Goal: Check status: Check status

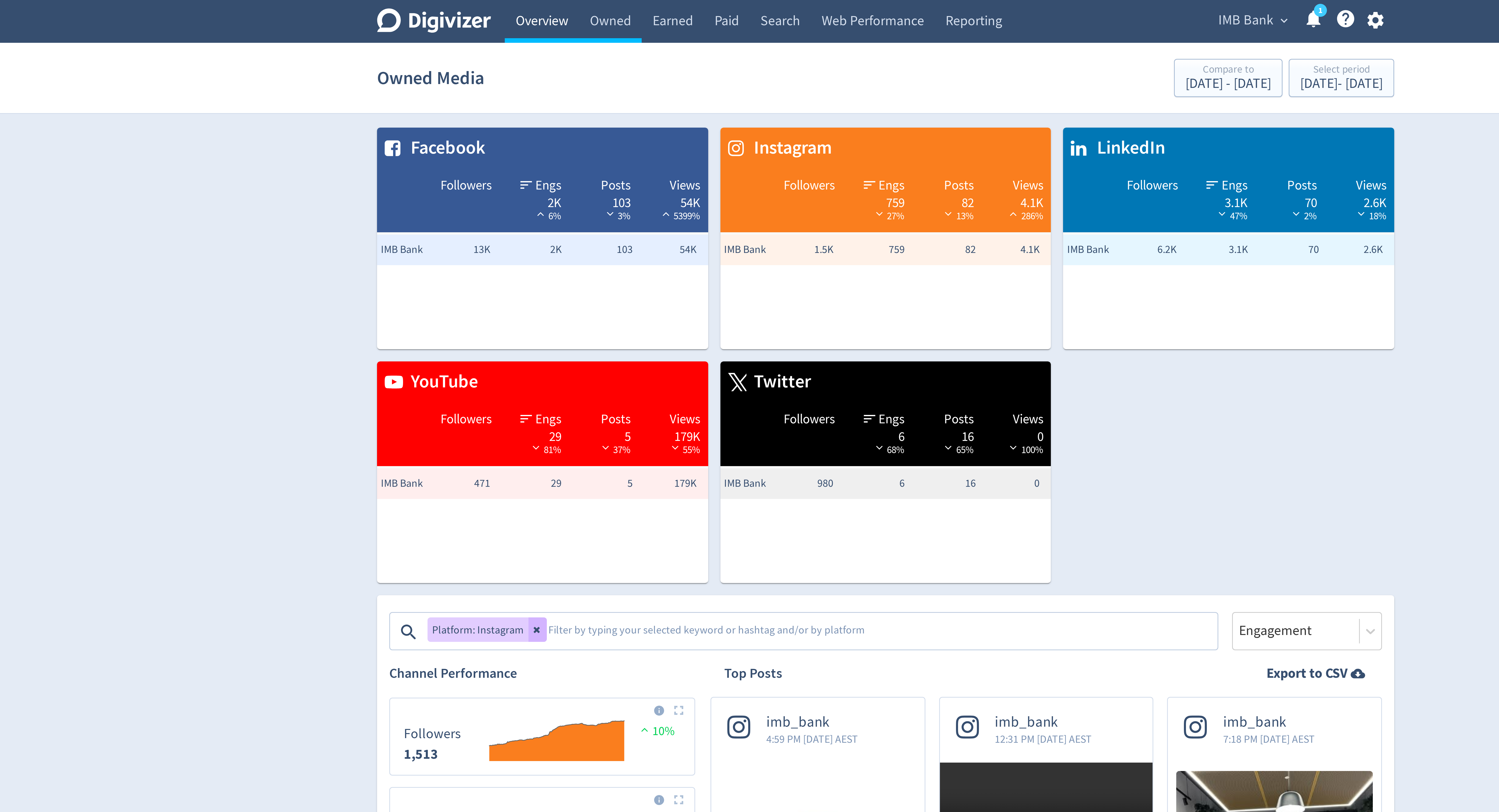
click at [636, 8] on link "Overview" at bounding box center [635, 7] width 25 height 14
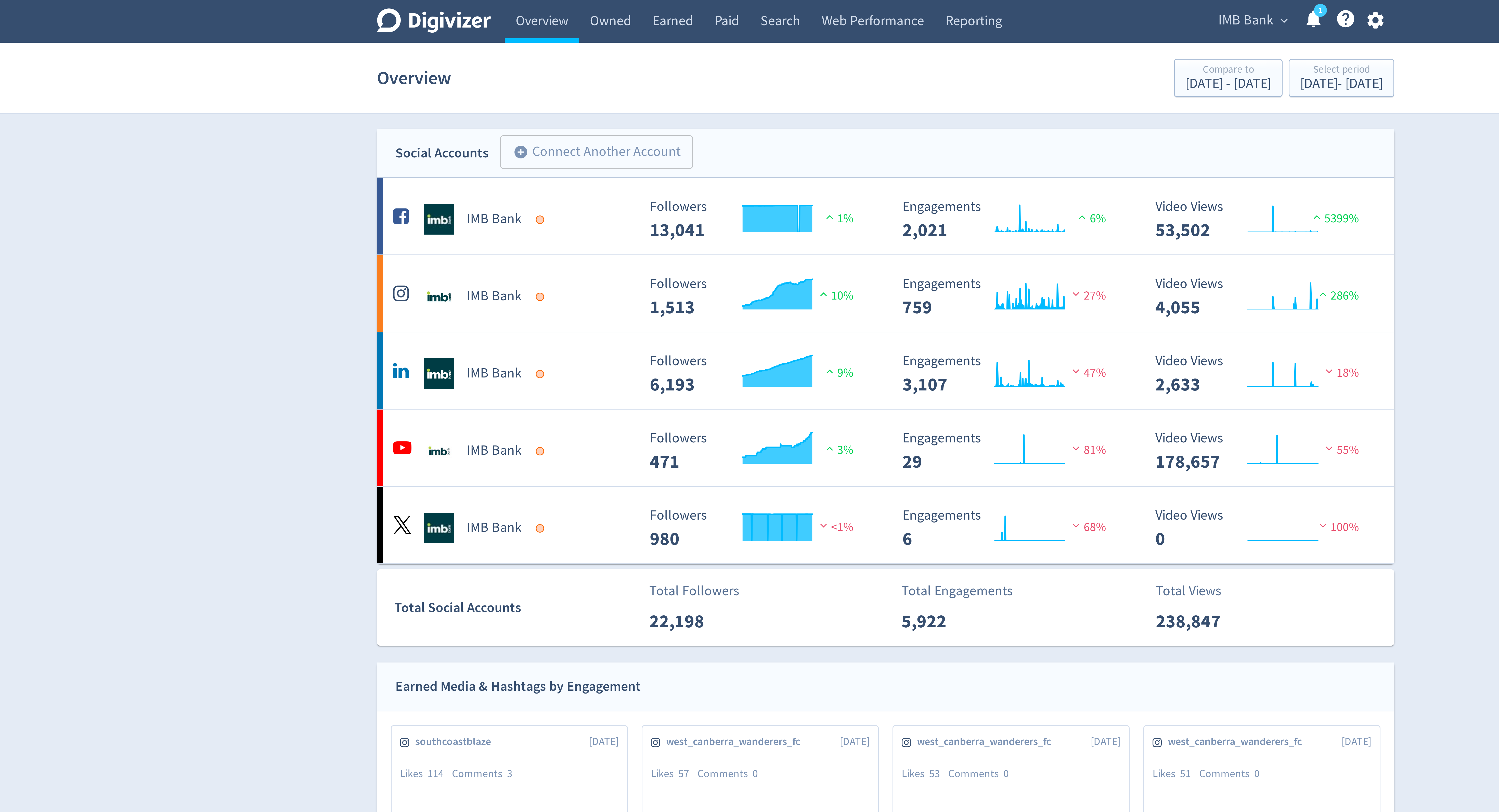
click at [869, 6] on span "IMB Bank" at bounding box center [869, 7] width 18 height 8
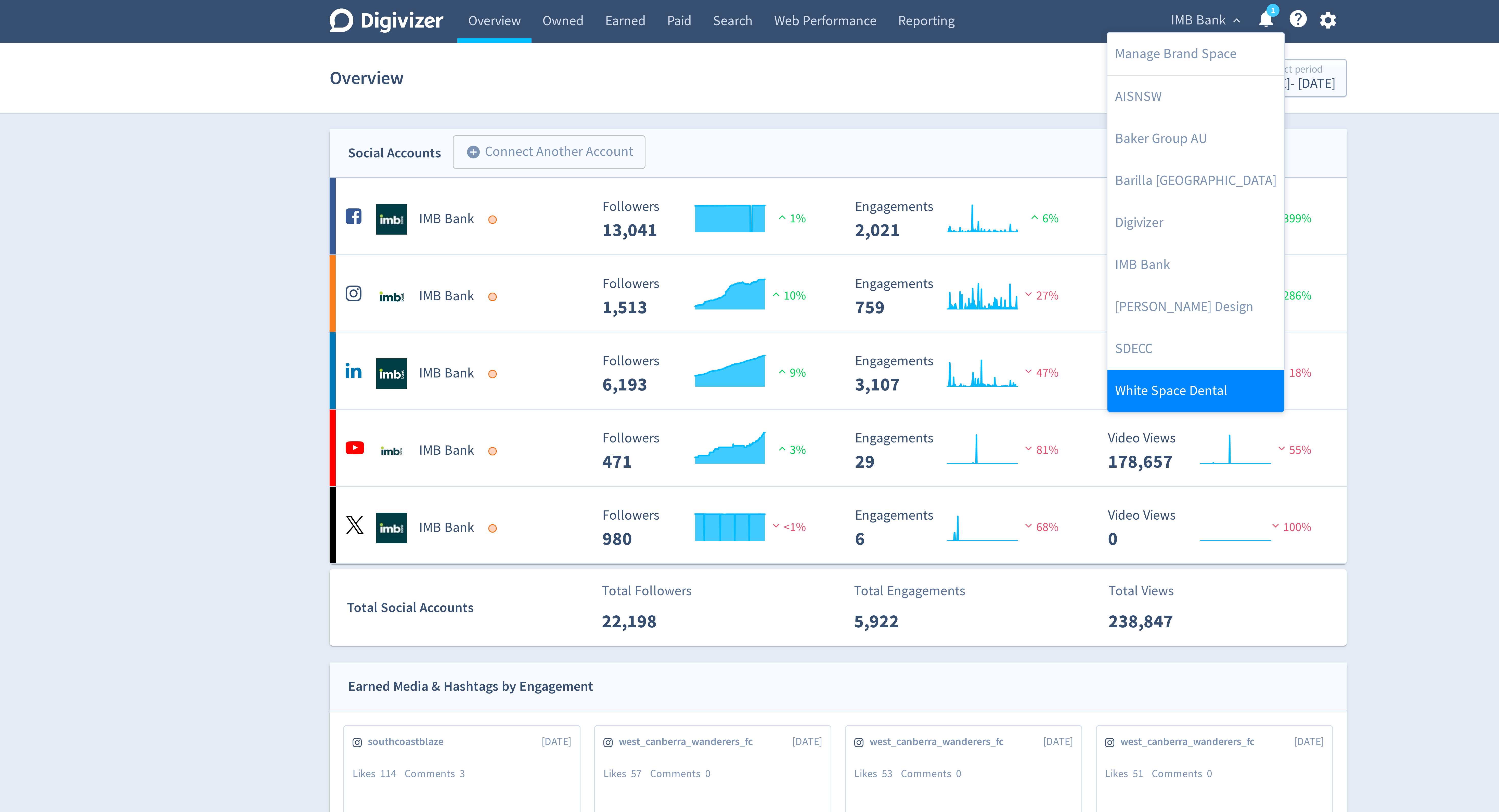
click at [855, 128] on link "White Space Dental" at bounding box center [868, 130] width 59 height 14
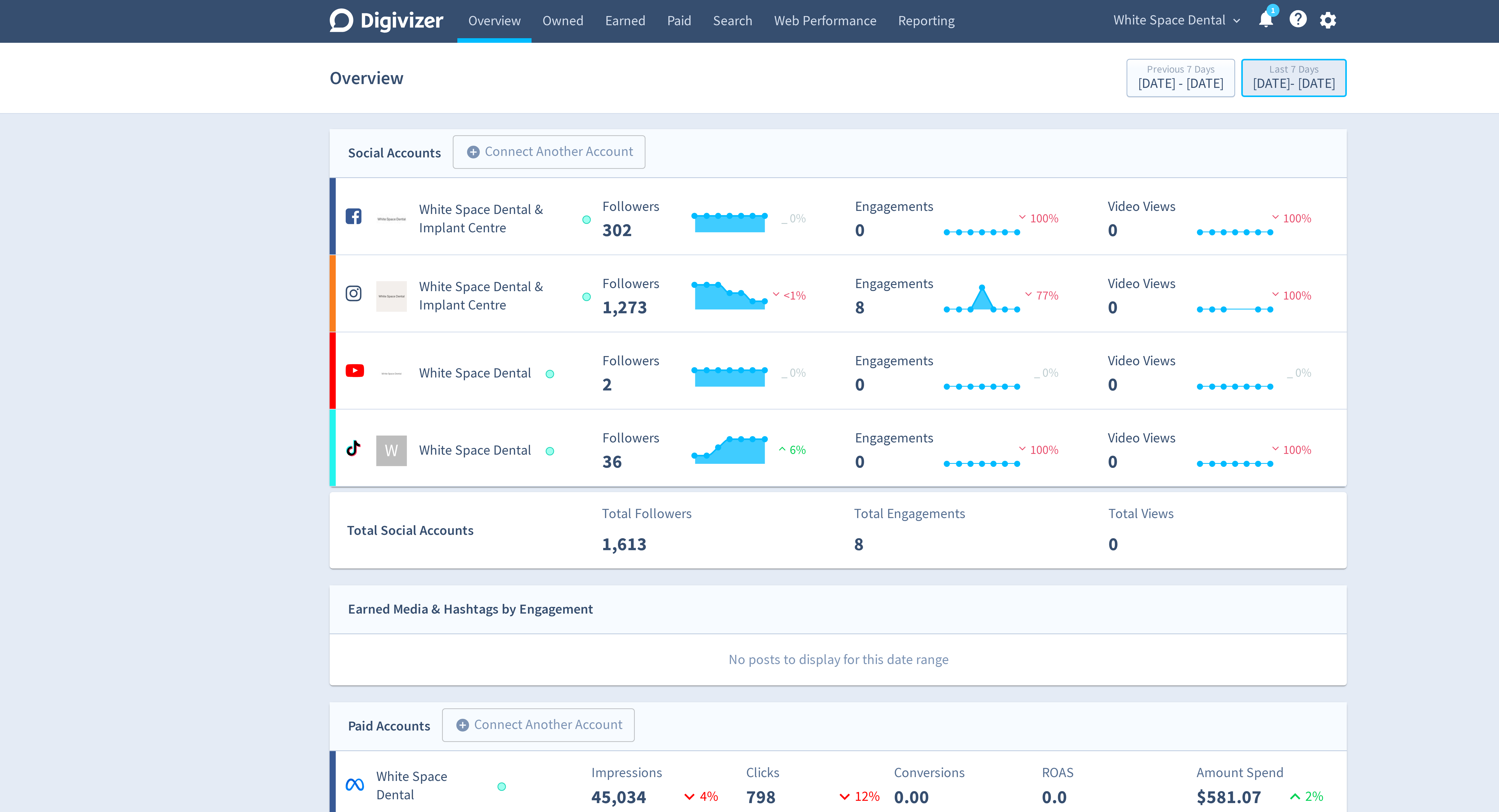
click at [887, 27] on div "Sep 8, 2025 - Sep 14, 2025" at bounding box center [901, 28] width 27 height 5
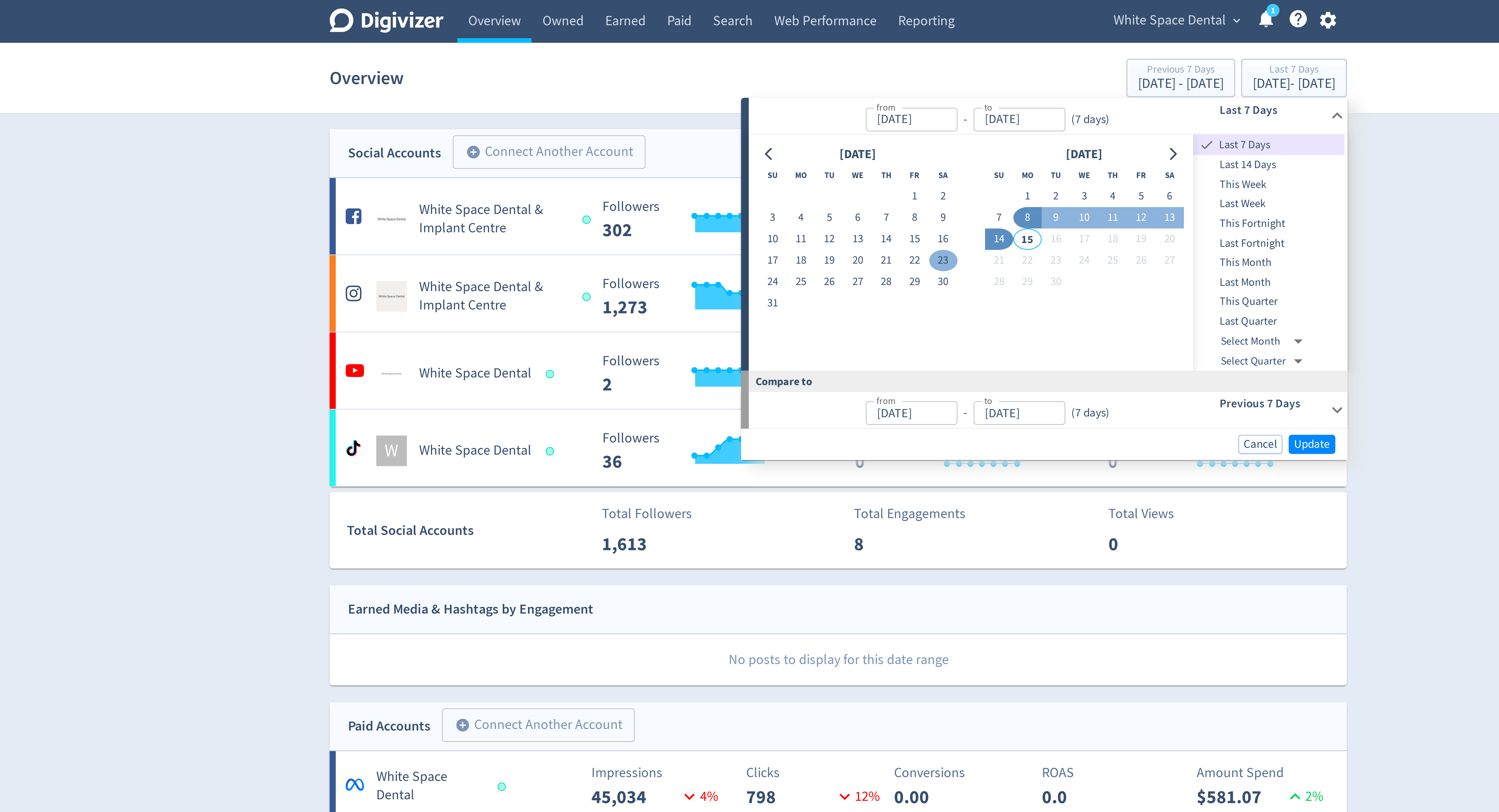
click at [783, 86] on button "23" at bounding box center [784, 87] width 9 height 7
type input "[DATE]"
click at [851, 72] on button "12" at bounding box center [851, 72] width 9 height 7
type input "[DATE]"
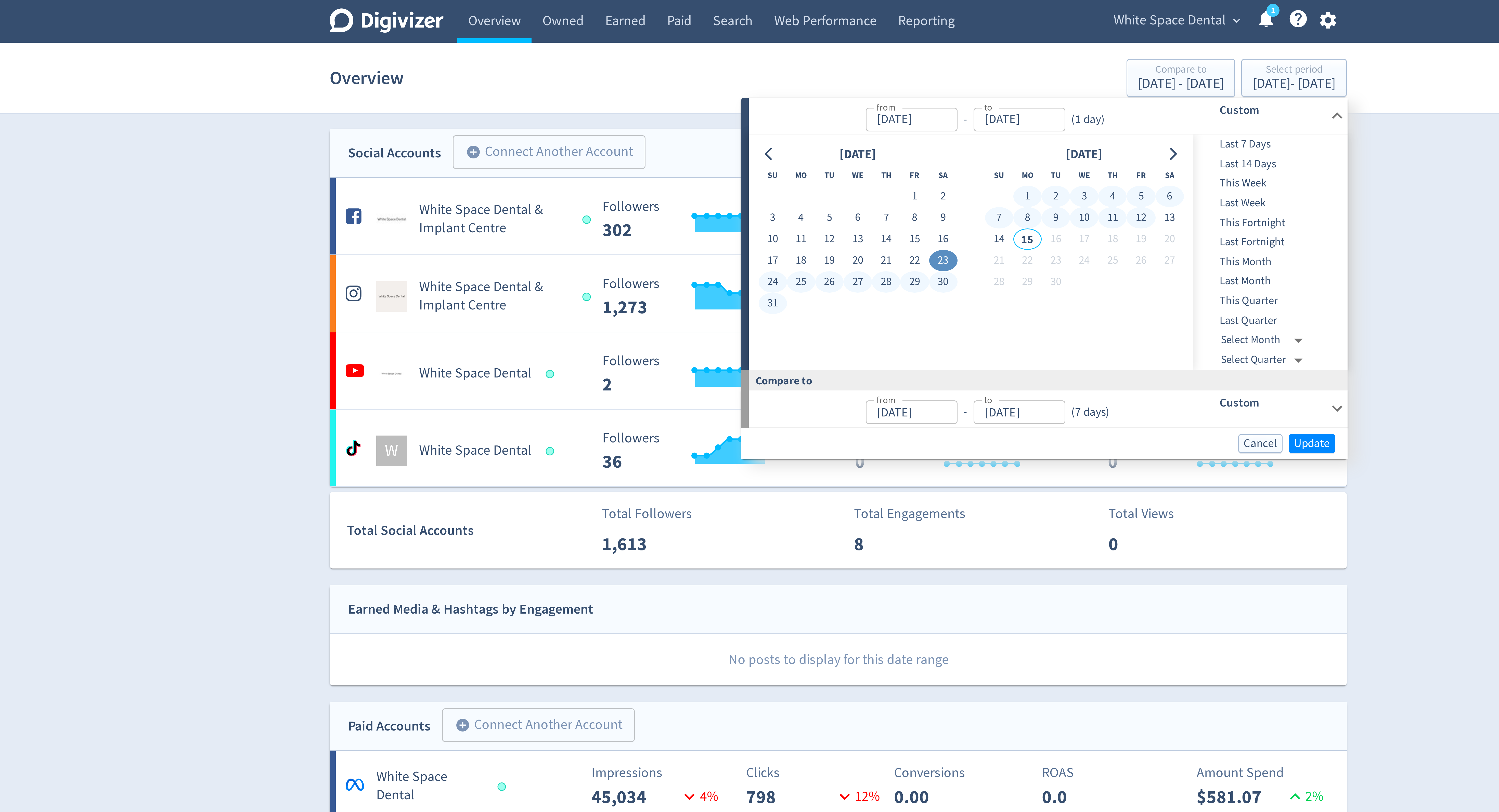
type input "[DATE]"
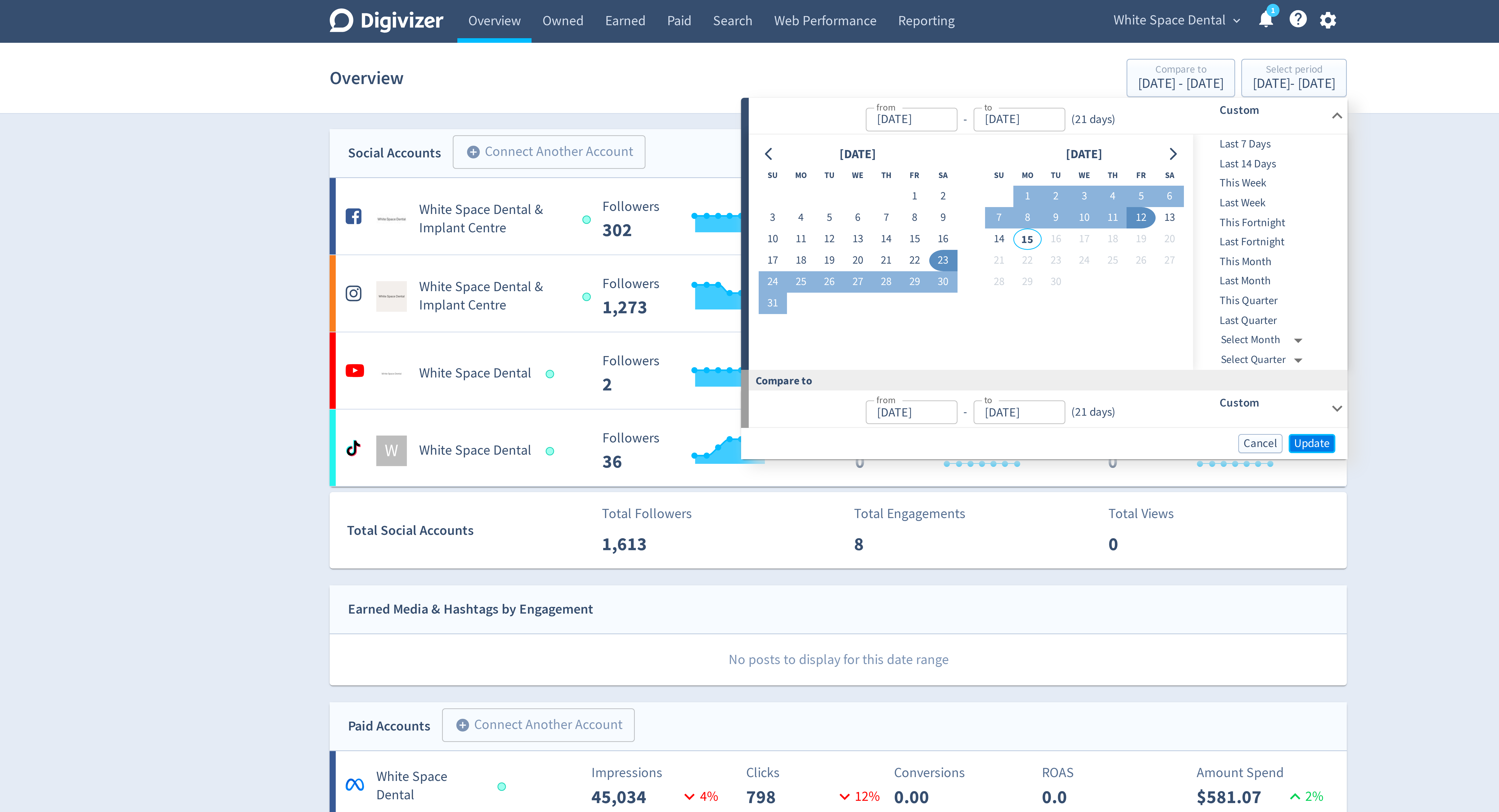
click at [910, 147] on span "Update" at bounding box center [907, 148] width 12 height 4
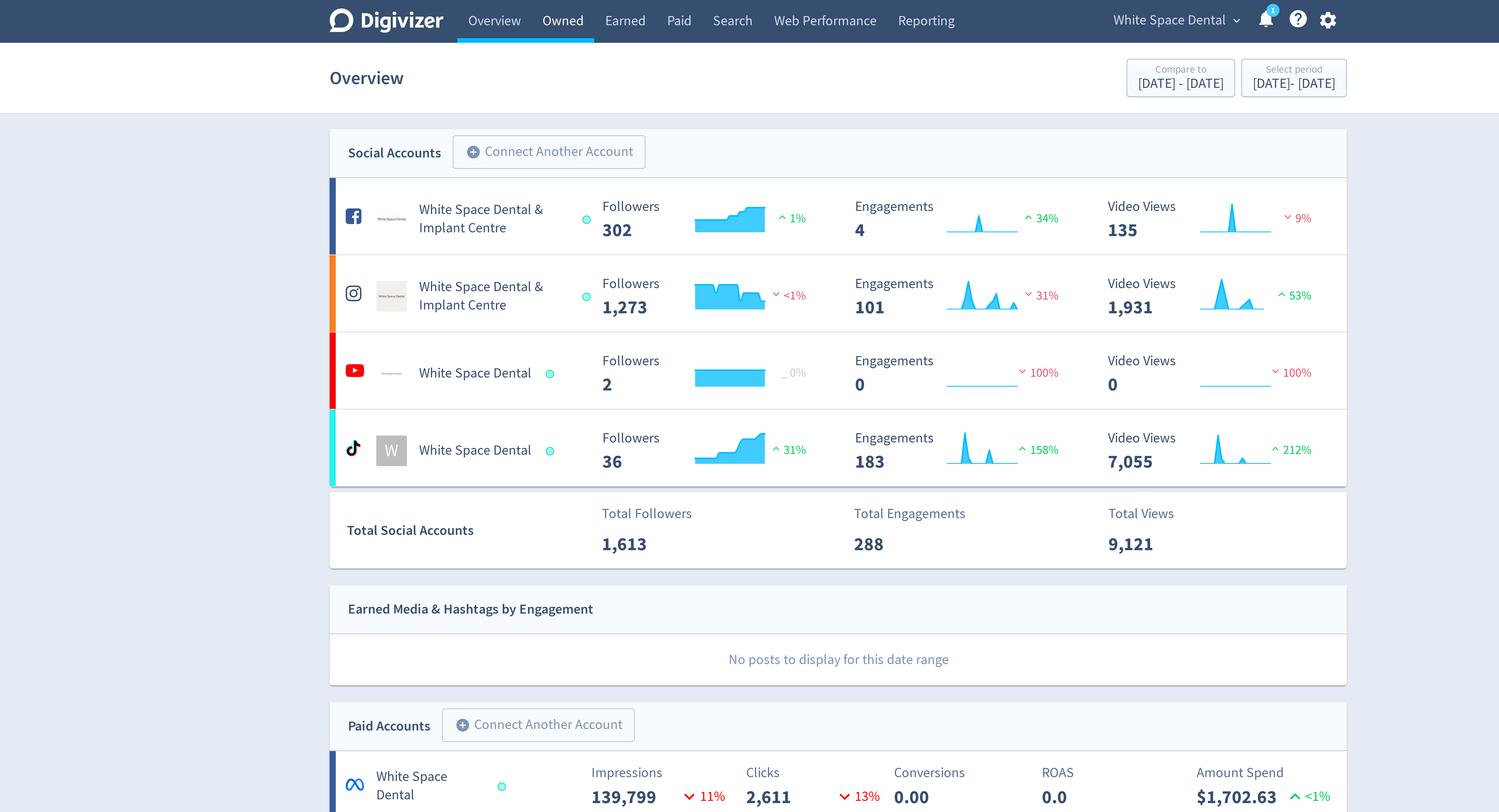
click at [662, 6] on link "Owned" at bounding box center [658, 7] width 21 height 14
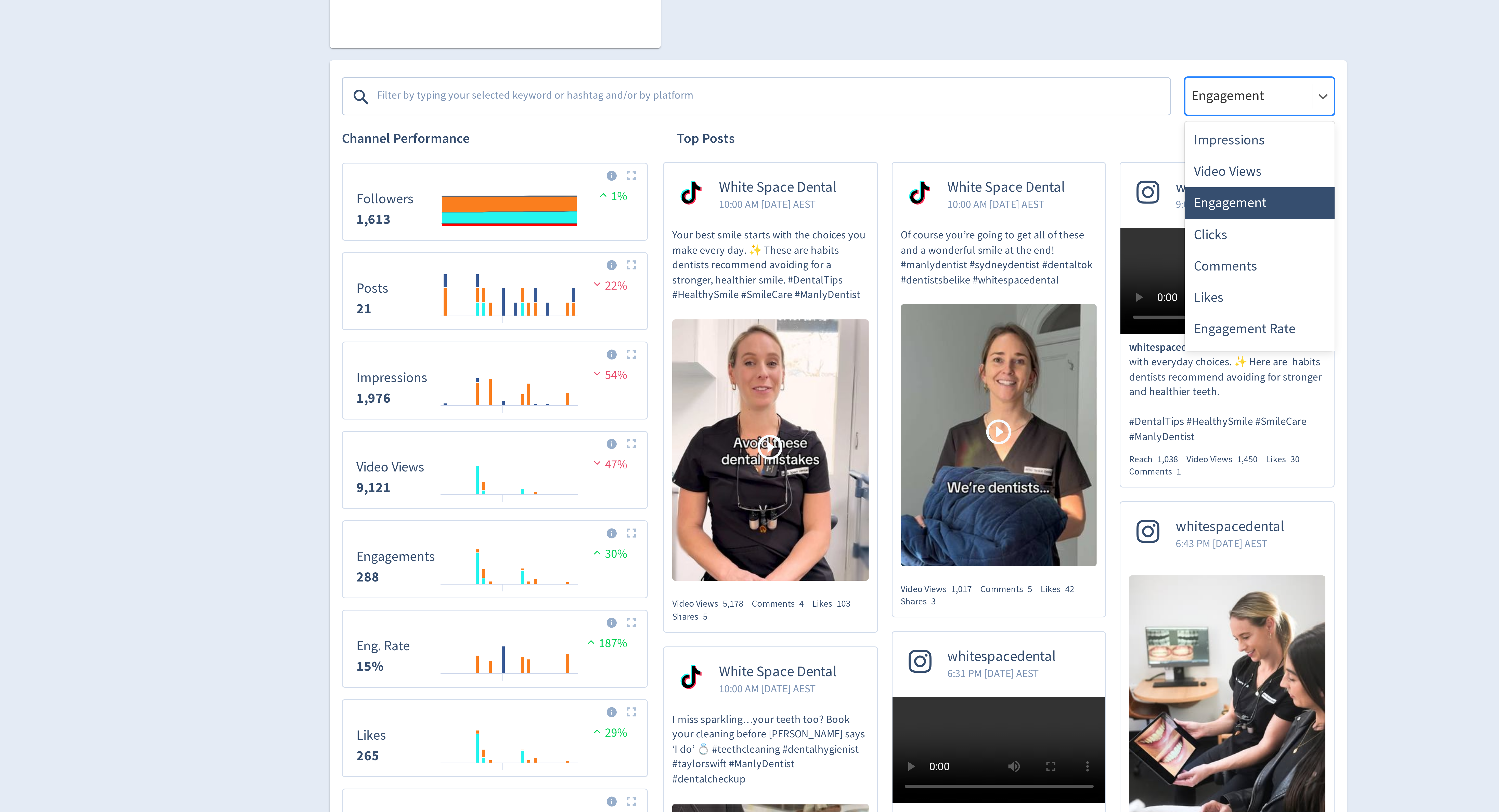
click at [890, 209] on div at bounding box center [887, 210] width 39 height 7
click at [884, 222] on div "Impressions" at bounding box center [890, 225] width 50 height 10
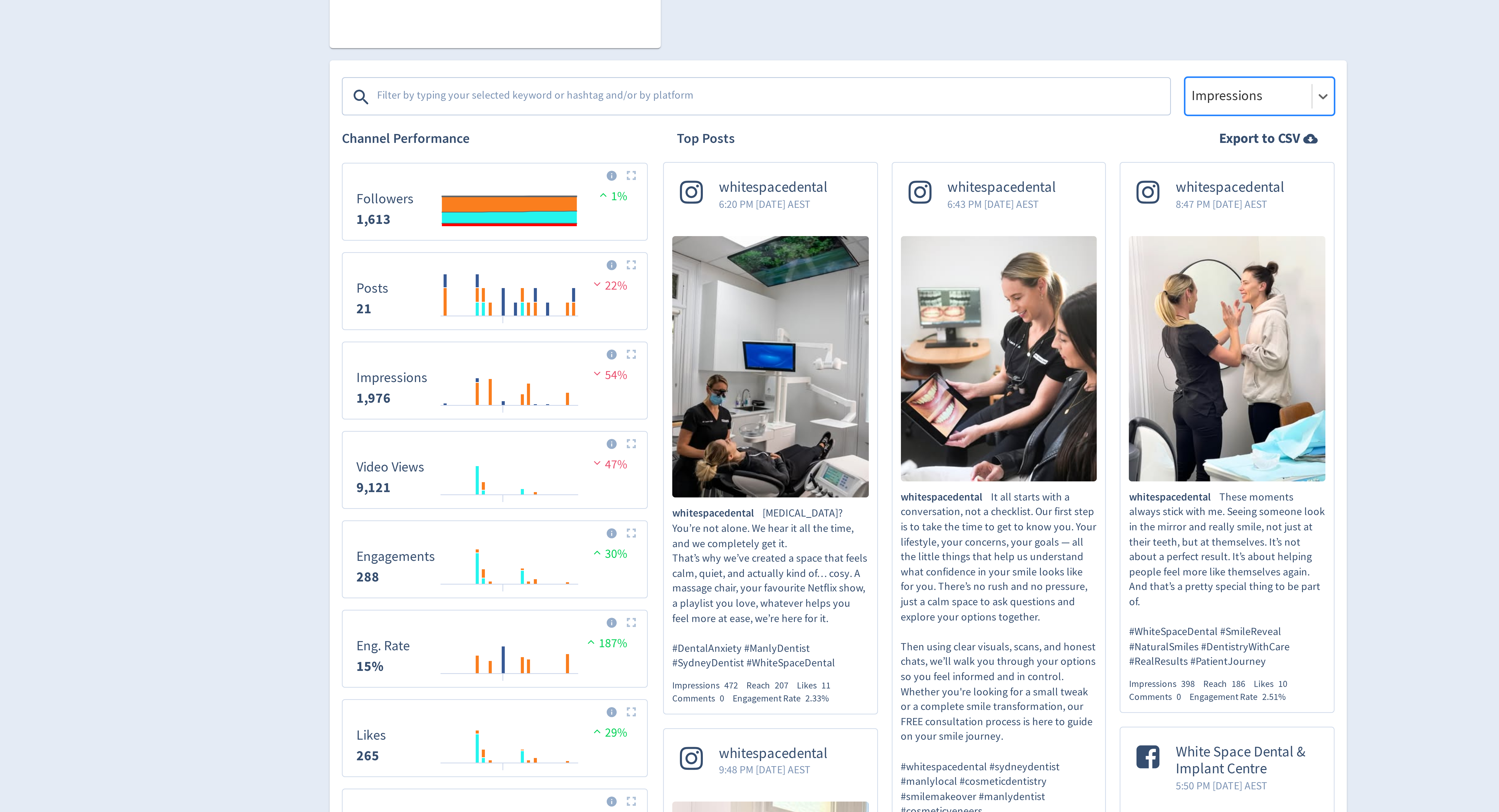
click at [886, 209] on div at bounding box center [887, 210] width 39 height 7
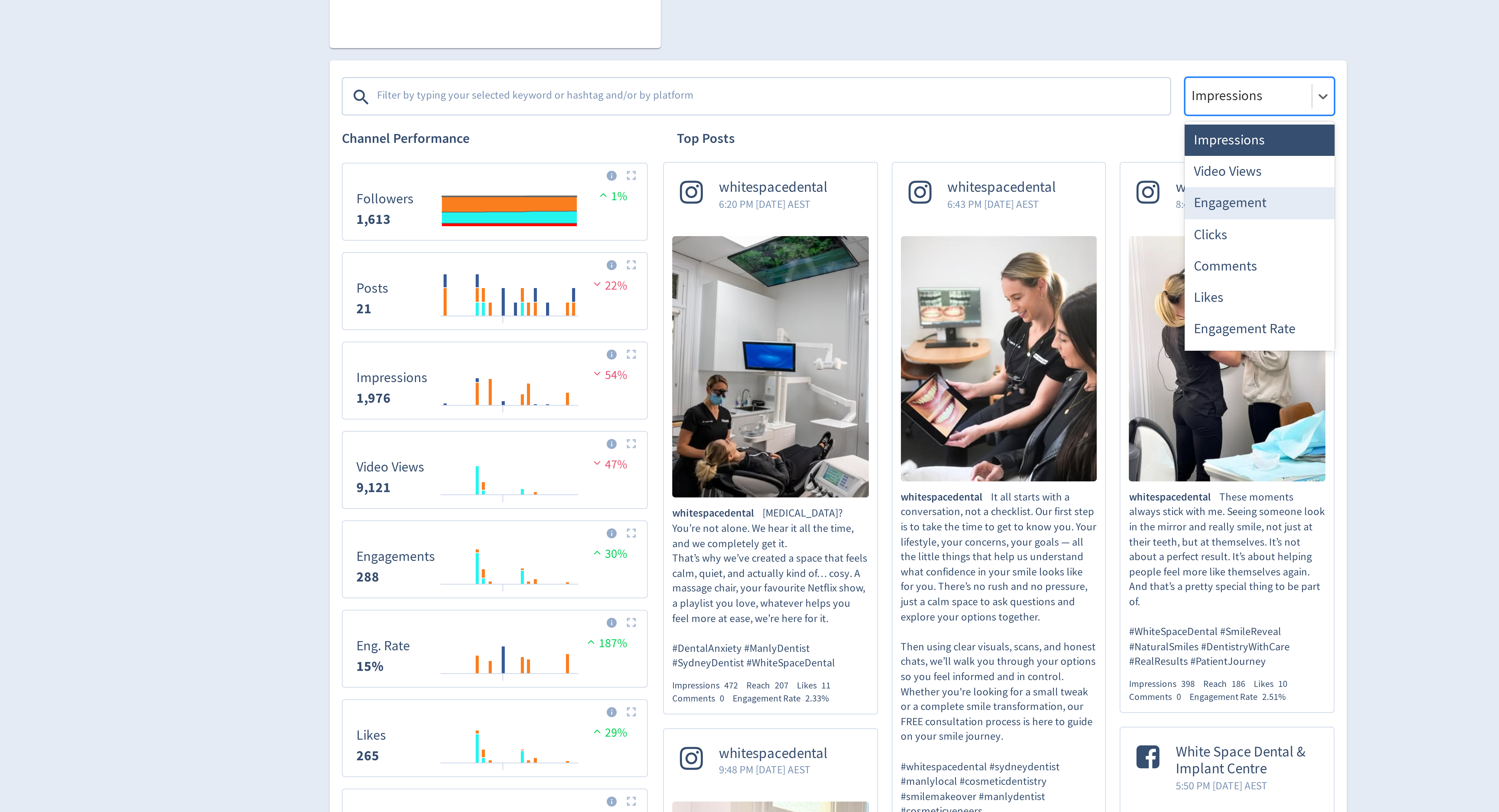
click at [884, 244] on div "Engagement" at bounding box center [890, 245] width 50 height 10
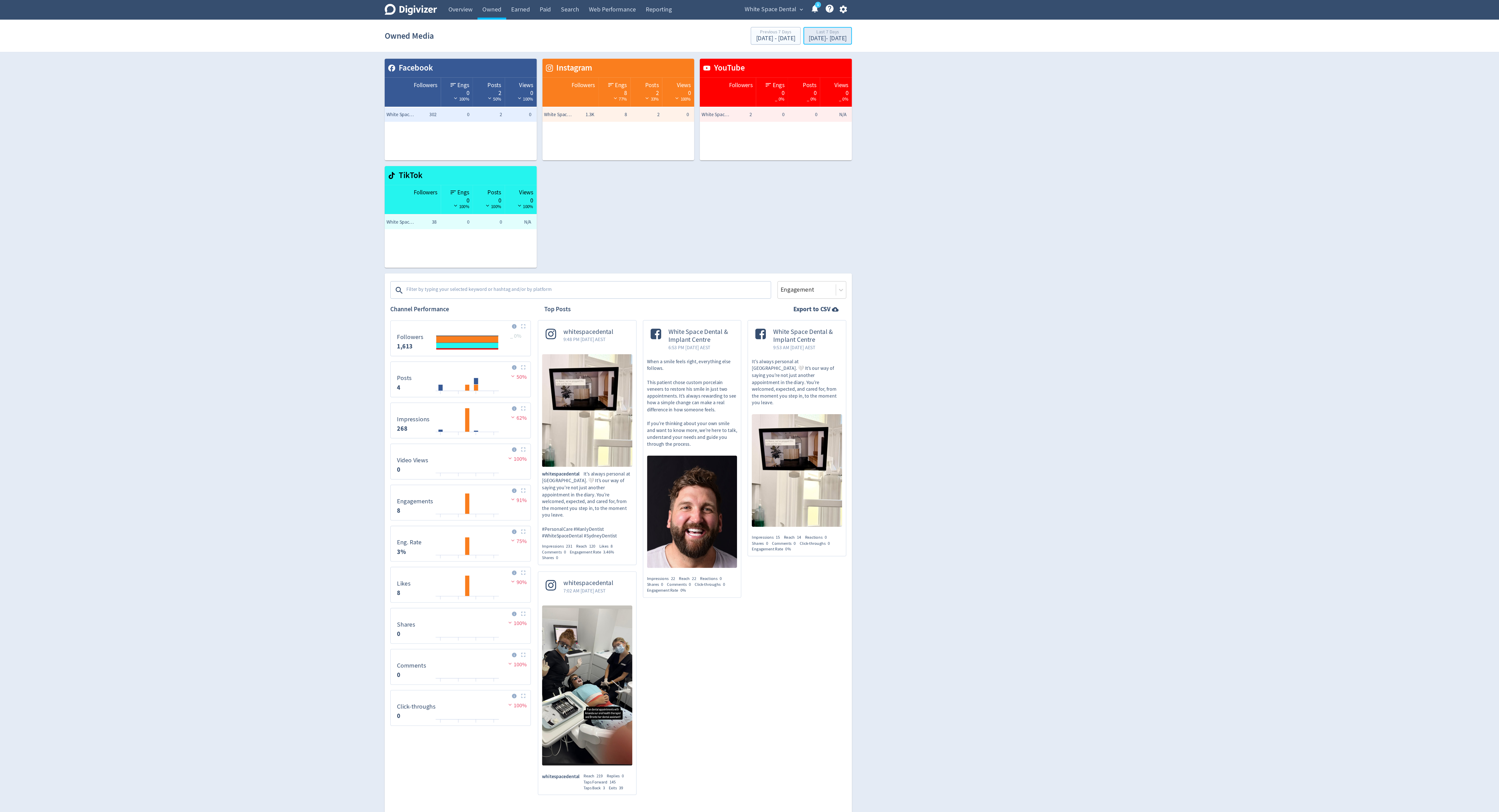
click at [890, 31] on div "Last 7 Days [DATE] - [DATE]" at bounding box center [901, 26] width 32 height 10
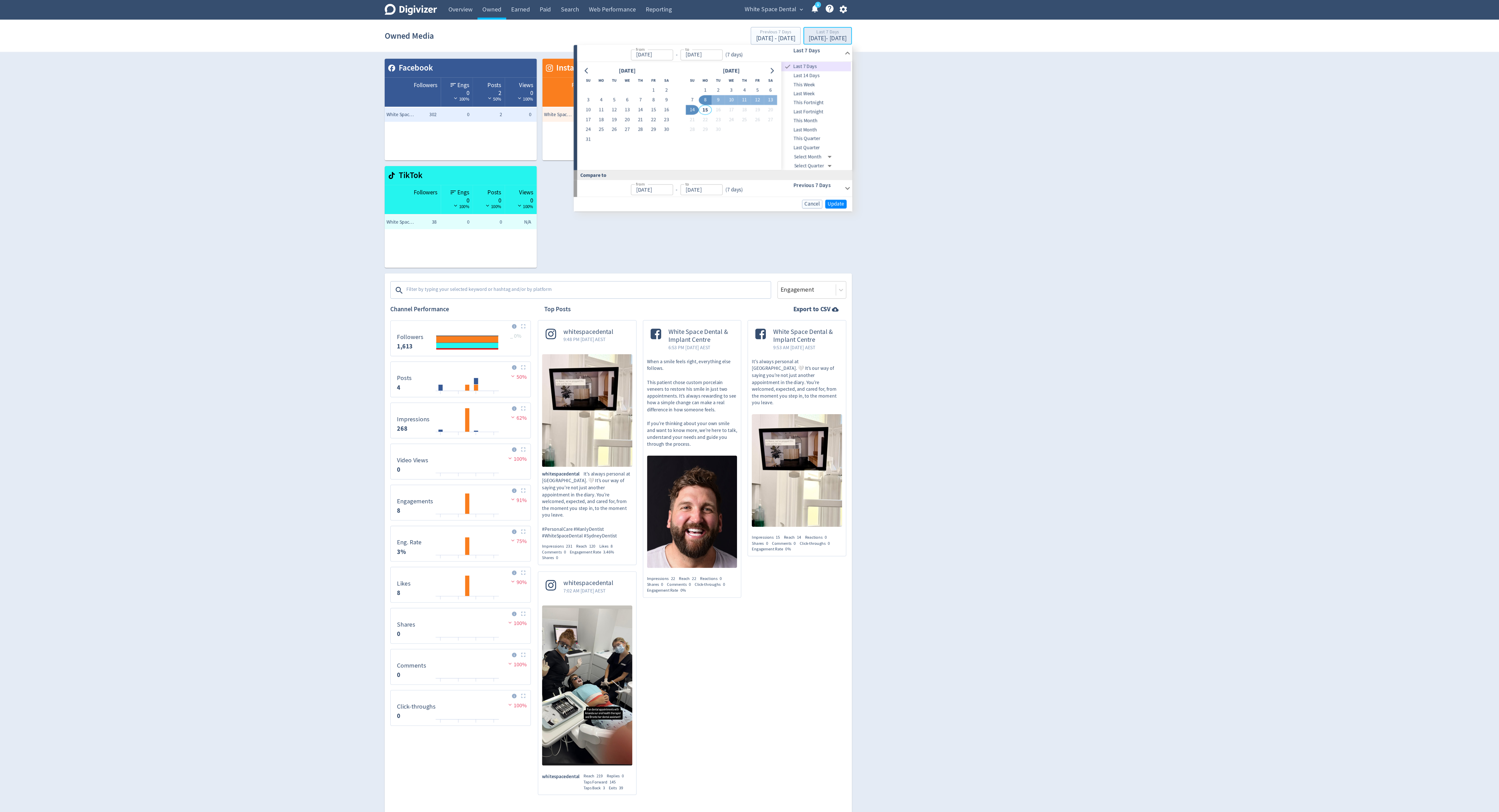
type input "[DATE]"
click at [784, 87] on button "23" at bounding box center [784, 87] width 9 height 7
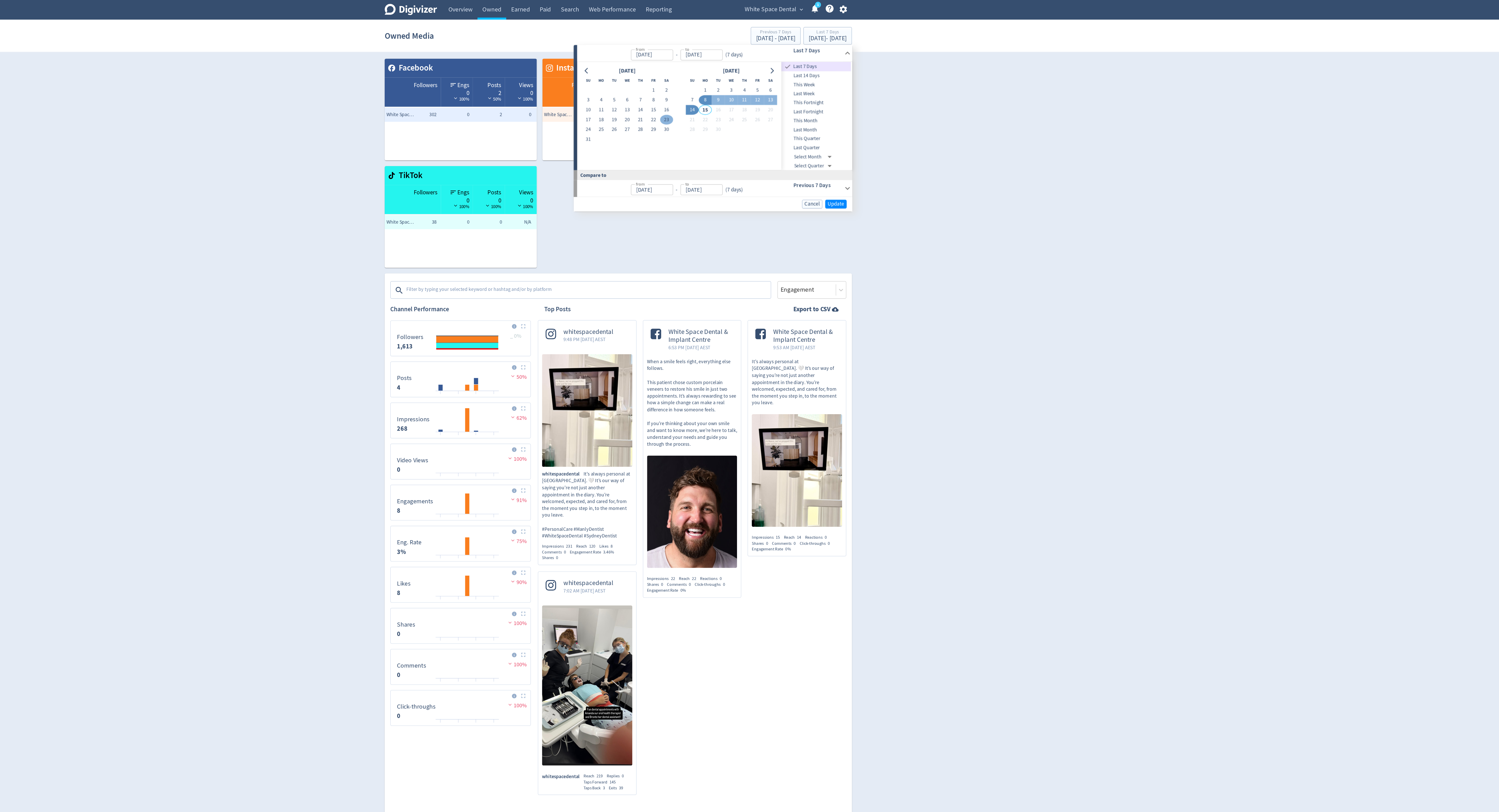
type input "[DATE]"
click at [849, 72] on button "12" at bounding box center [851, 72] width 9 height 7
type input "[DATE]"
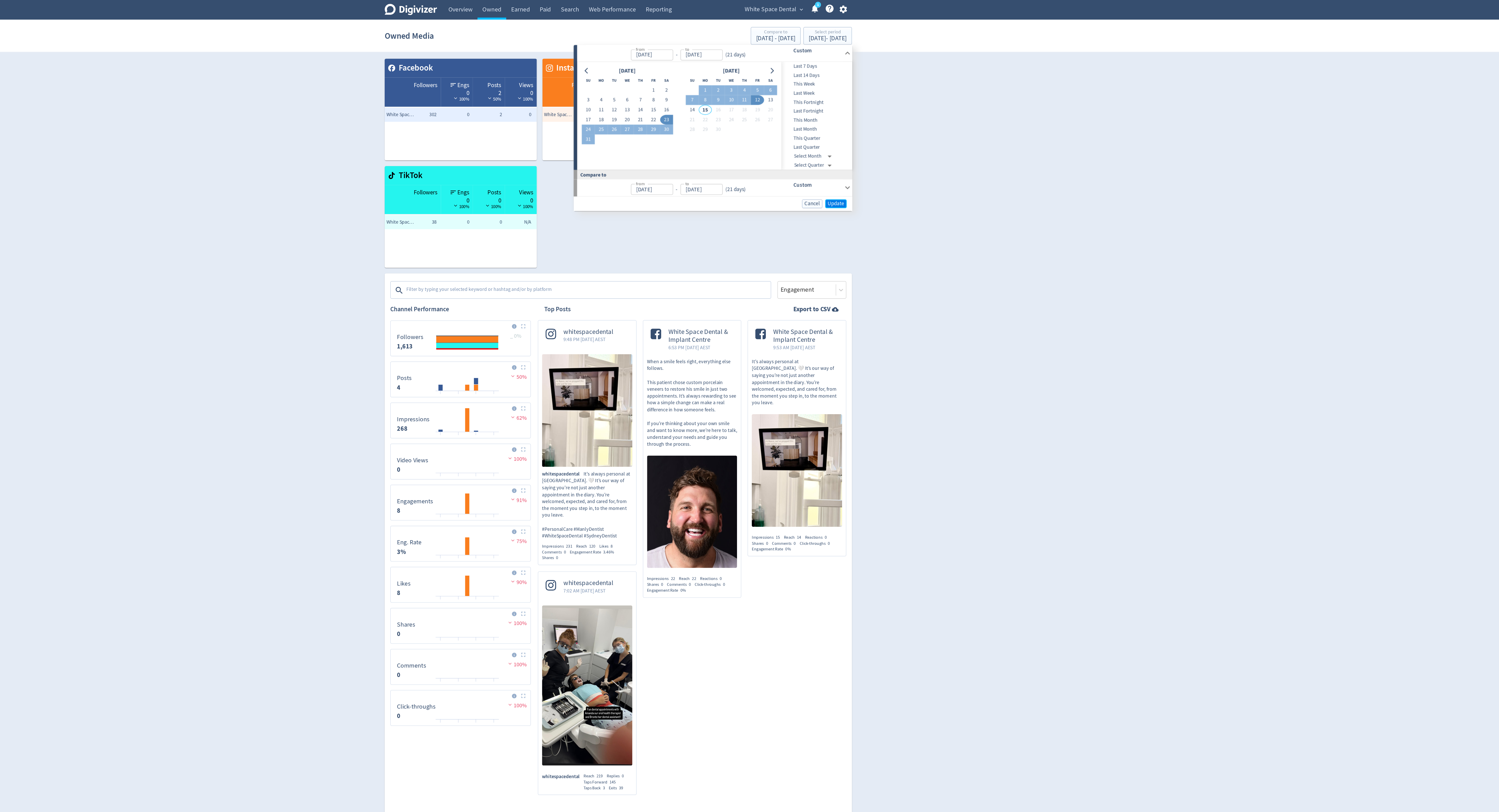
click at [909, 147] on span "Update" at bounding box center [907, 148] width 12 height 4
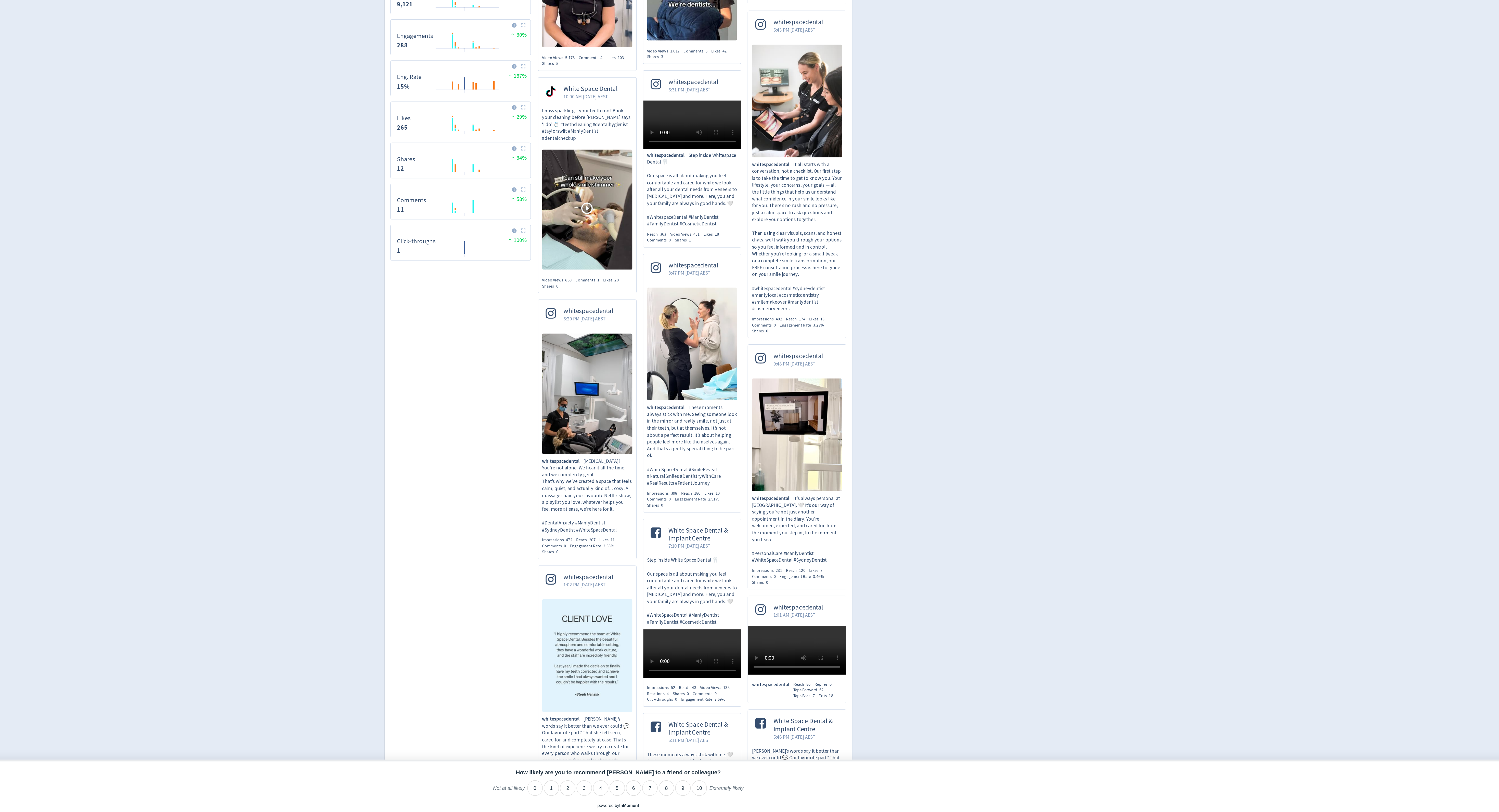
scroll to position [115, 0]
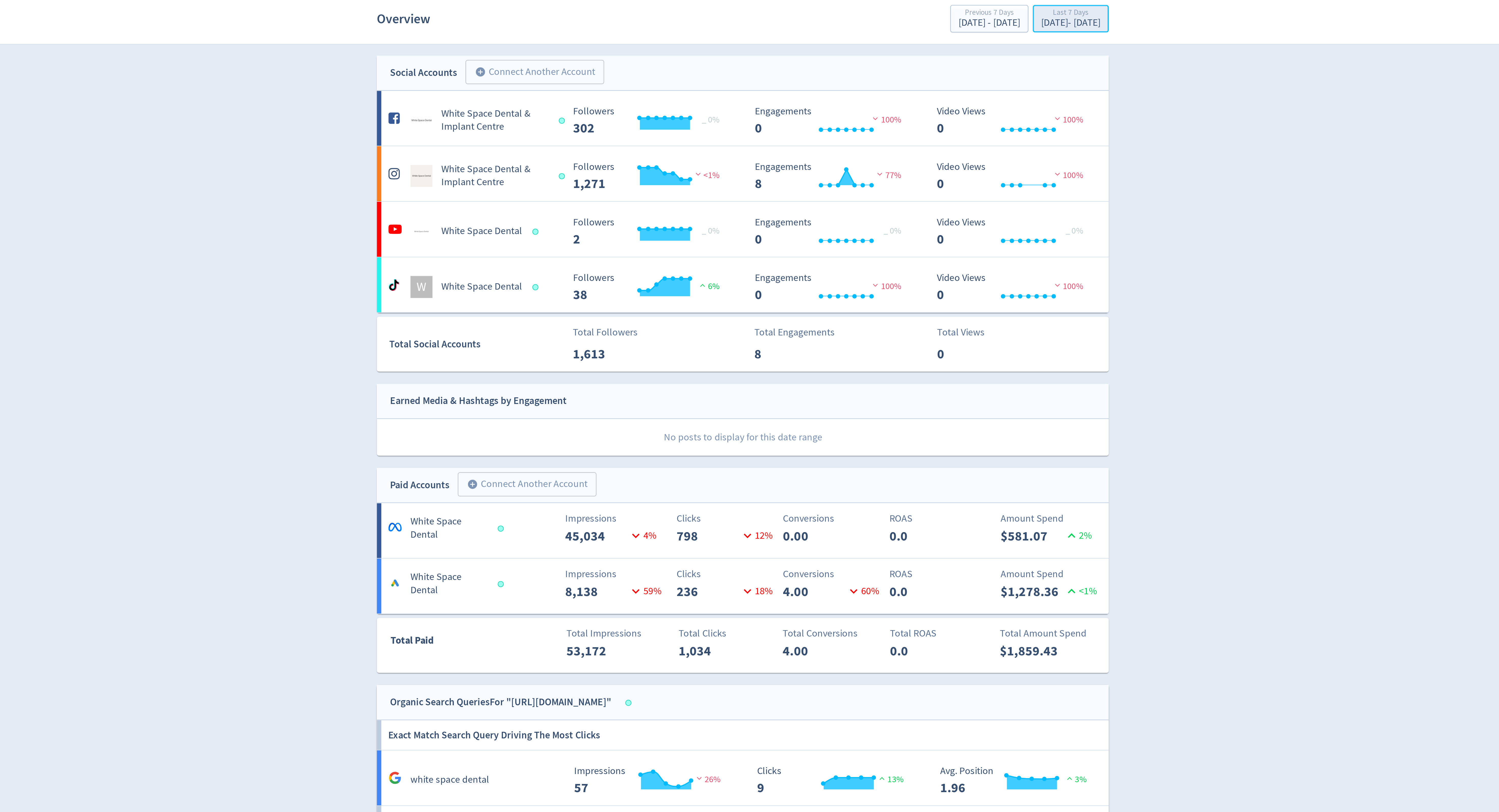
click at [887, 27] on div "Sep 8, 2025 - Sep 14, 2025" at bounding box center [901, 28] width 27 height 5
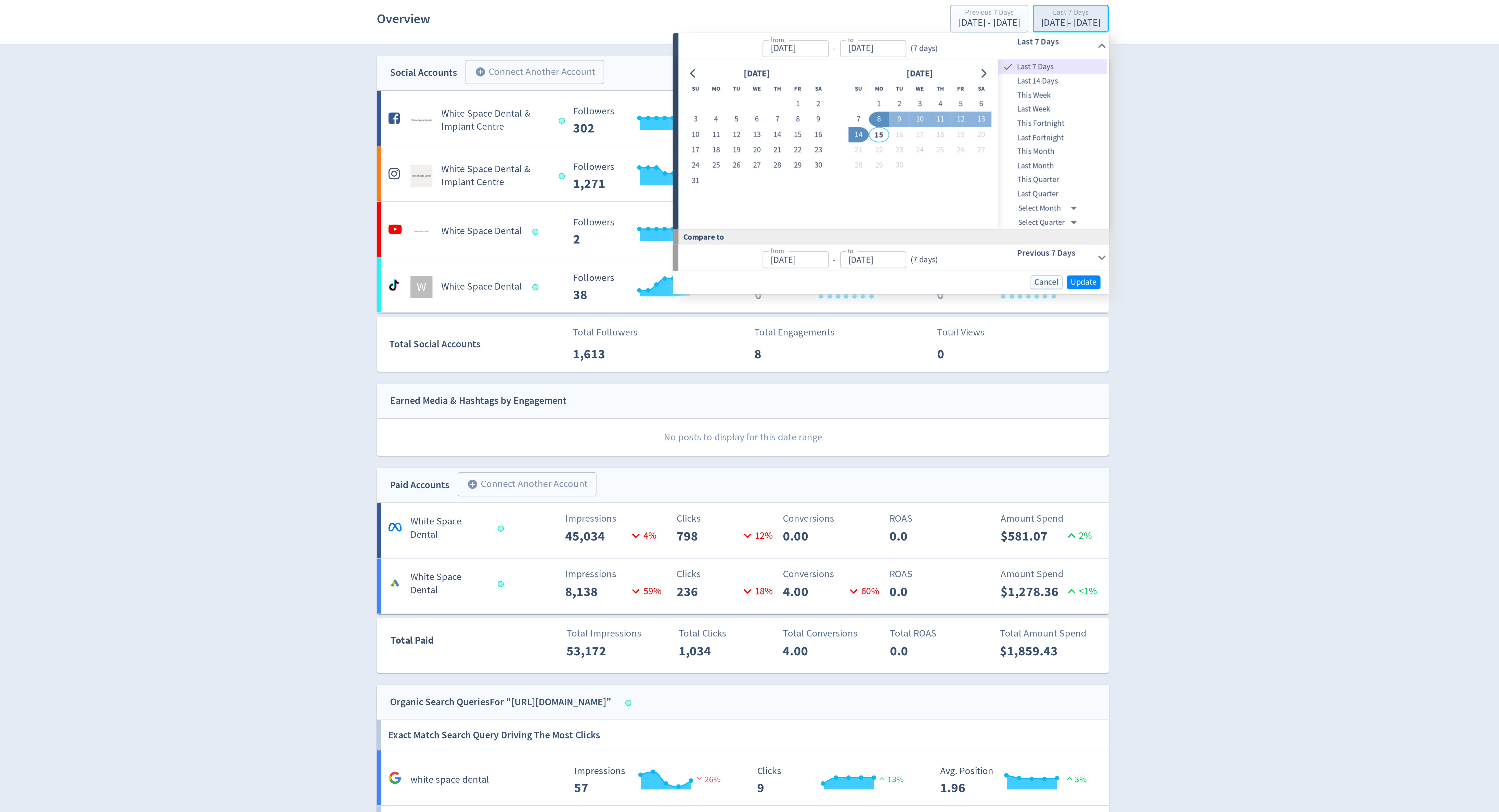
type input "[DATE]"
click at [905, 149] on span "Update" at bounding box center [907, 148] width 12 height 4
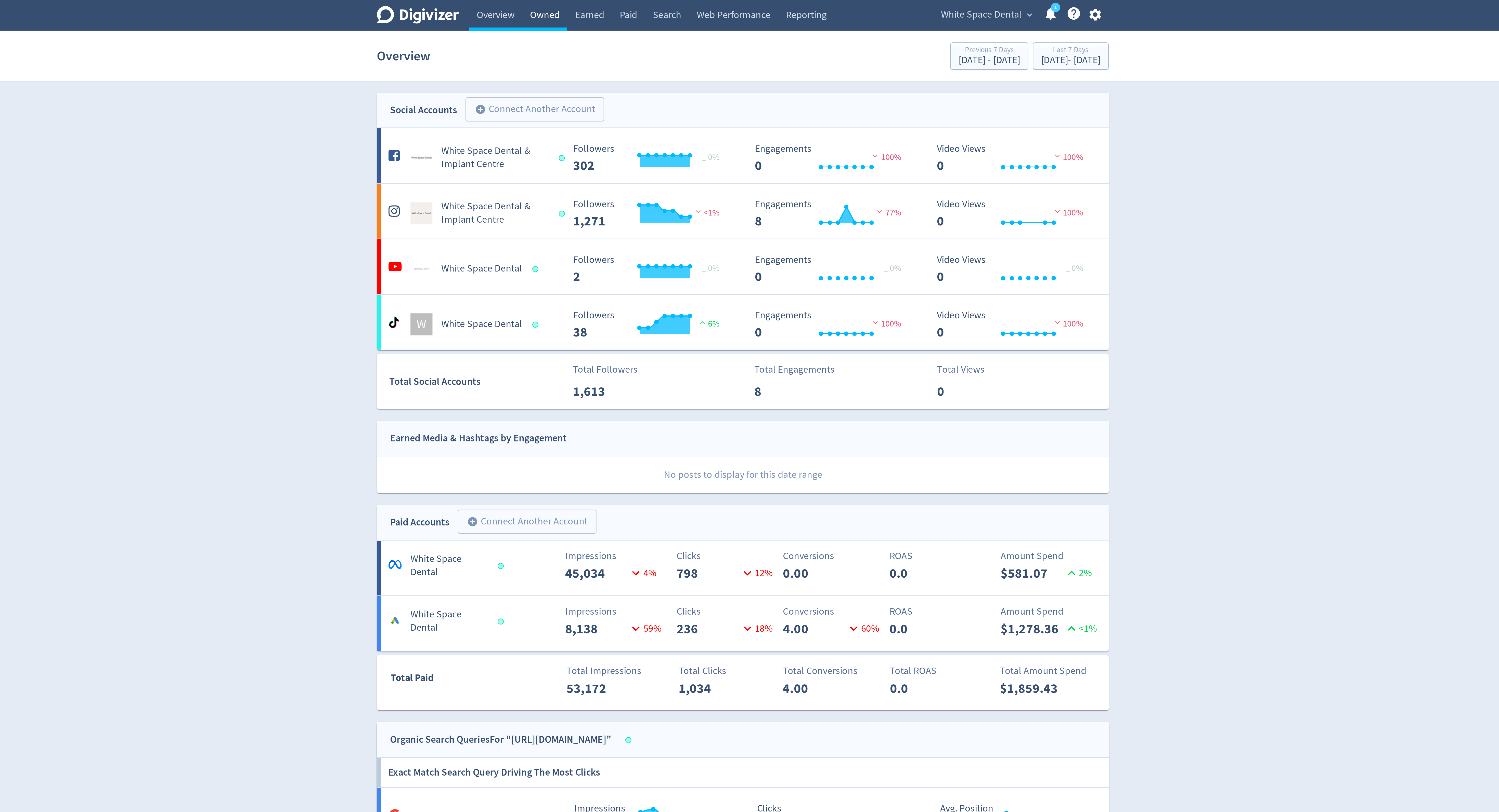
click at [661, 5] on link "Owned" at bounding box center [658, 7] width 21 height 14
